Goal: Communication & Community: Answer question/provide support

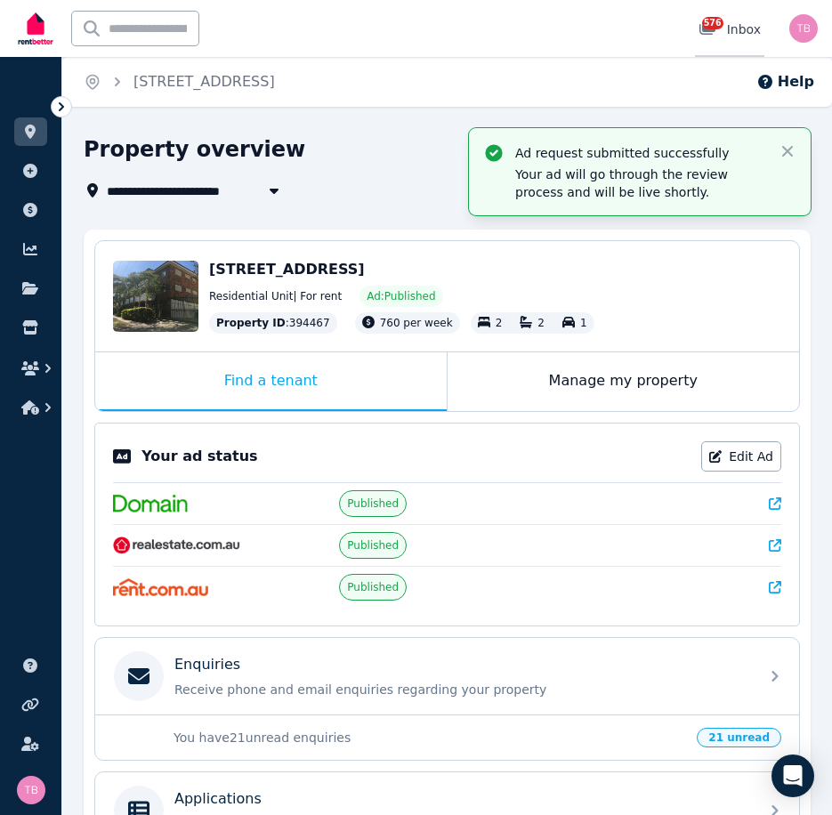
drag, startPoint x: 0, startPoint y: 0, endPoint x: 737, endPoint y: 32, distance: 737.8
click at [737, 32] on div "576 Inbox" at bounding box center [730, 29] width 62 height 18
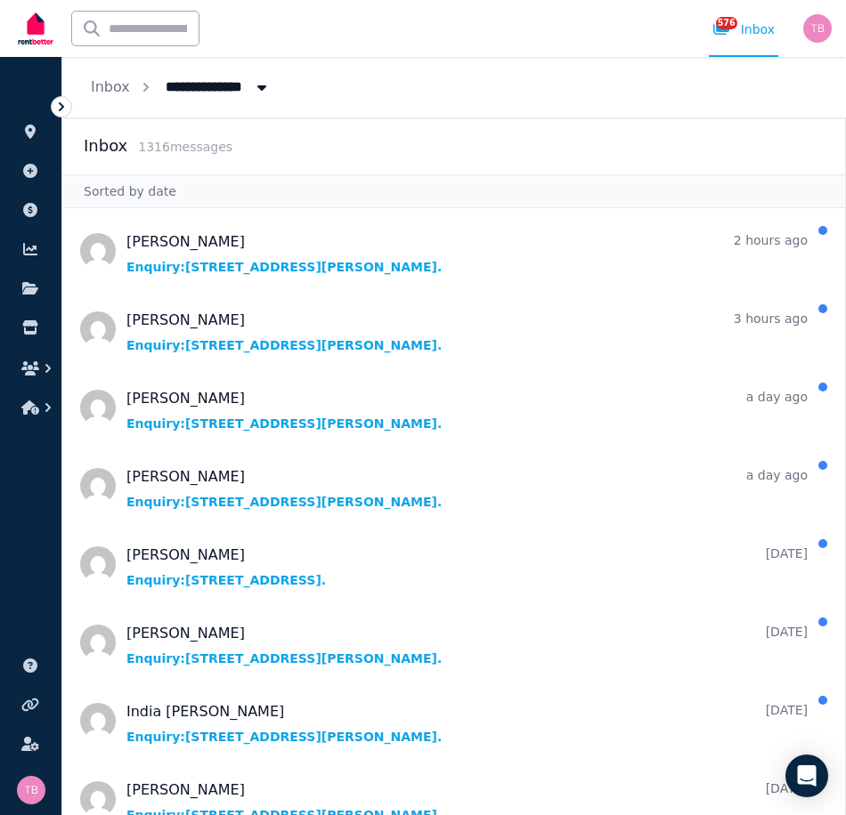
click at [199, 85] on span "All Properties" at bounding box center [224, 85] width 139 height 28
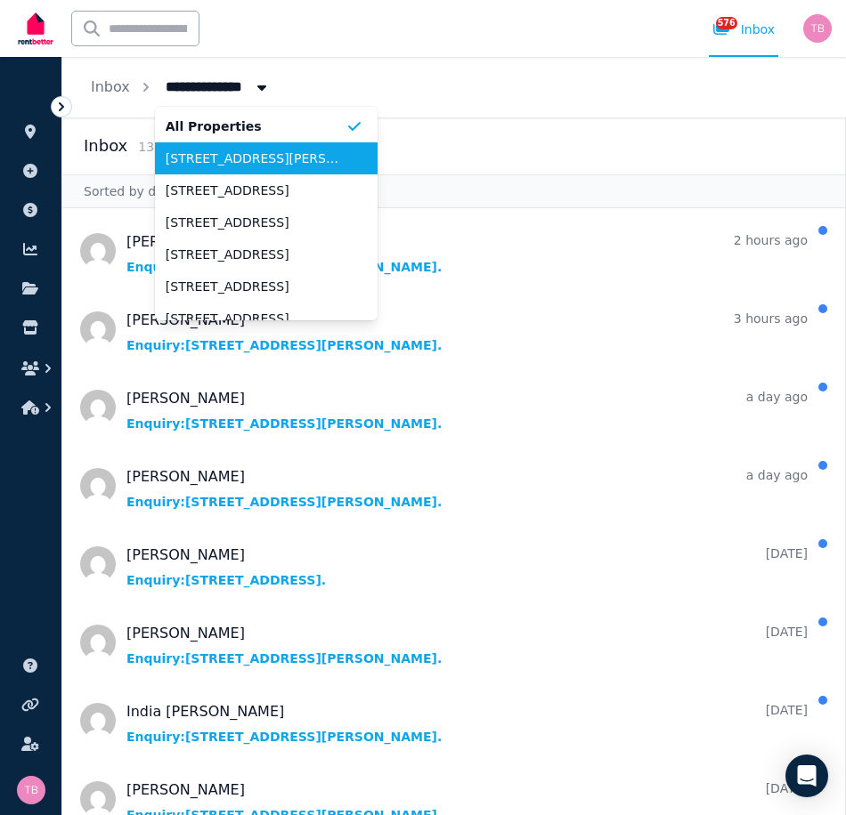
click at [187, 163] on span "[STREET_ADDRESS][PERSON_NAME]" at bounding box center [256, 159] width 180 height 18
type input "**********"
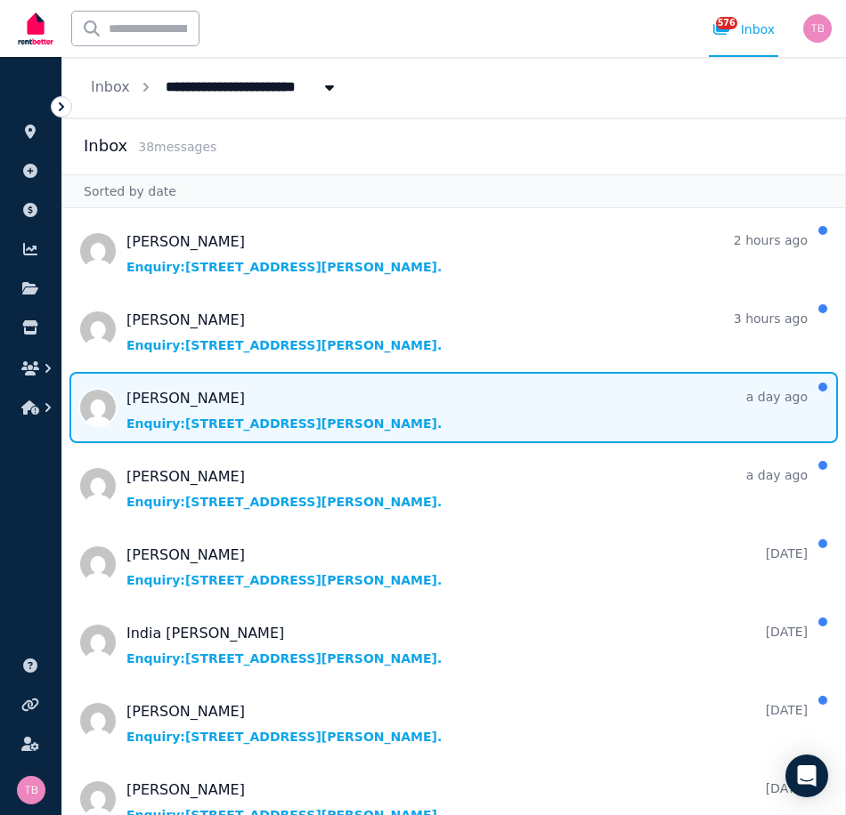
click at [169, 399] on span "Message list" at bounding box center [453, 407] width 783 height 71
